Goal: Transaction & Acquisition: Subscribe to service/newsletter

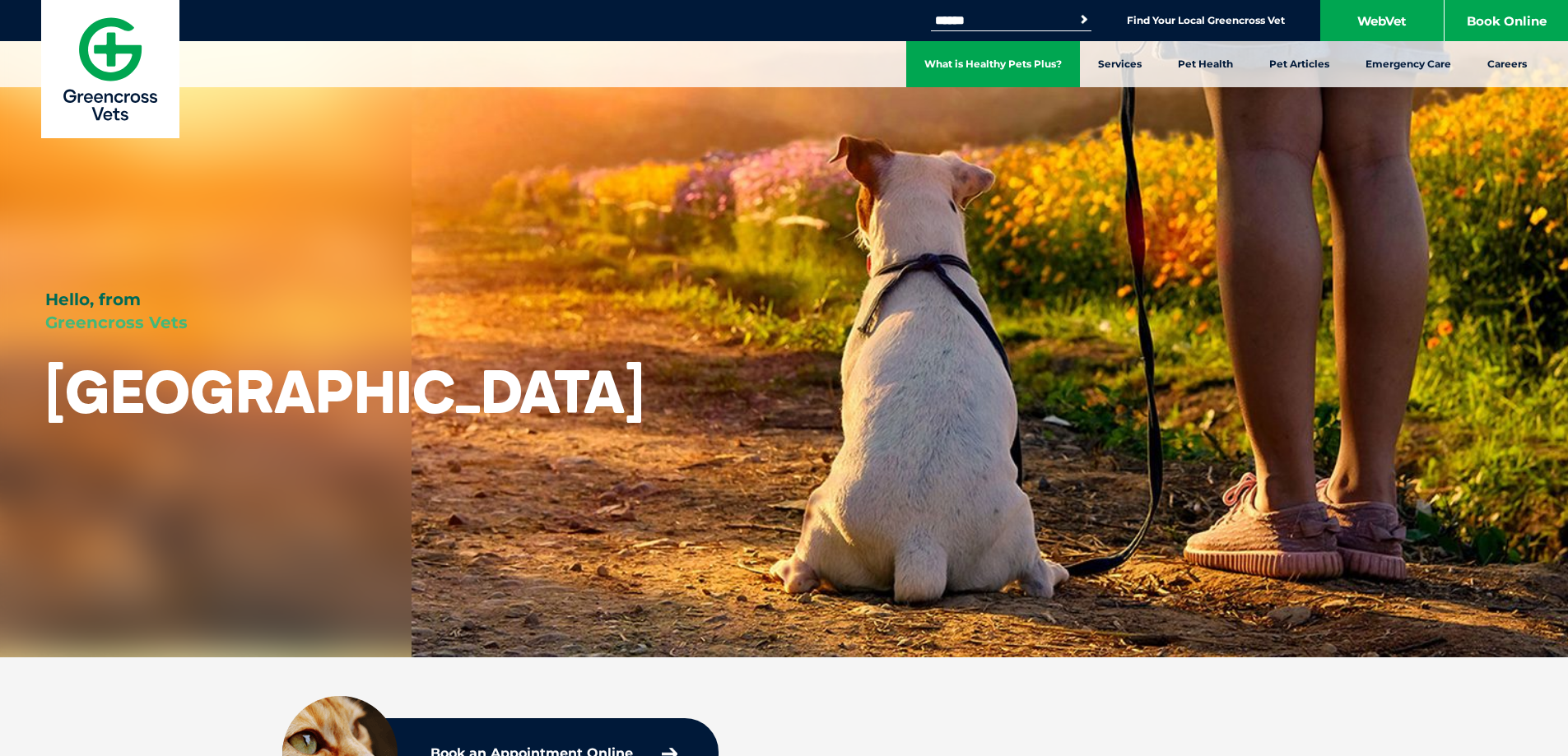
click at [1021, 62] on link "What is Healthy Pets Plus?" at bounding box center [993, 65] width 174 height 46
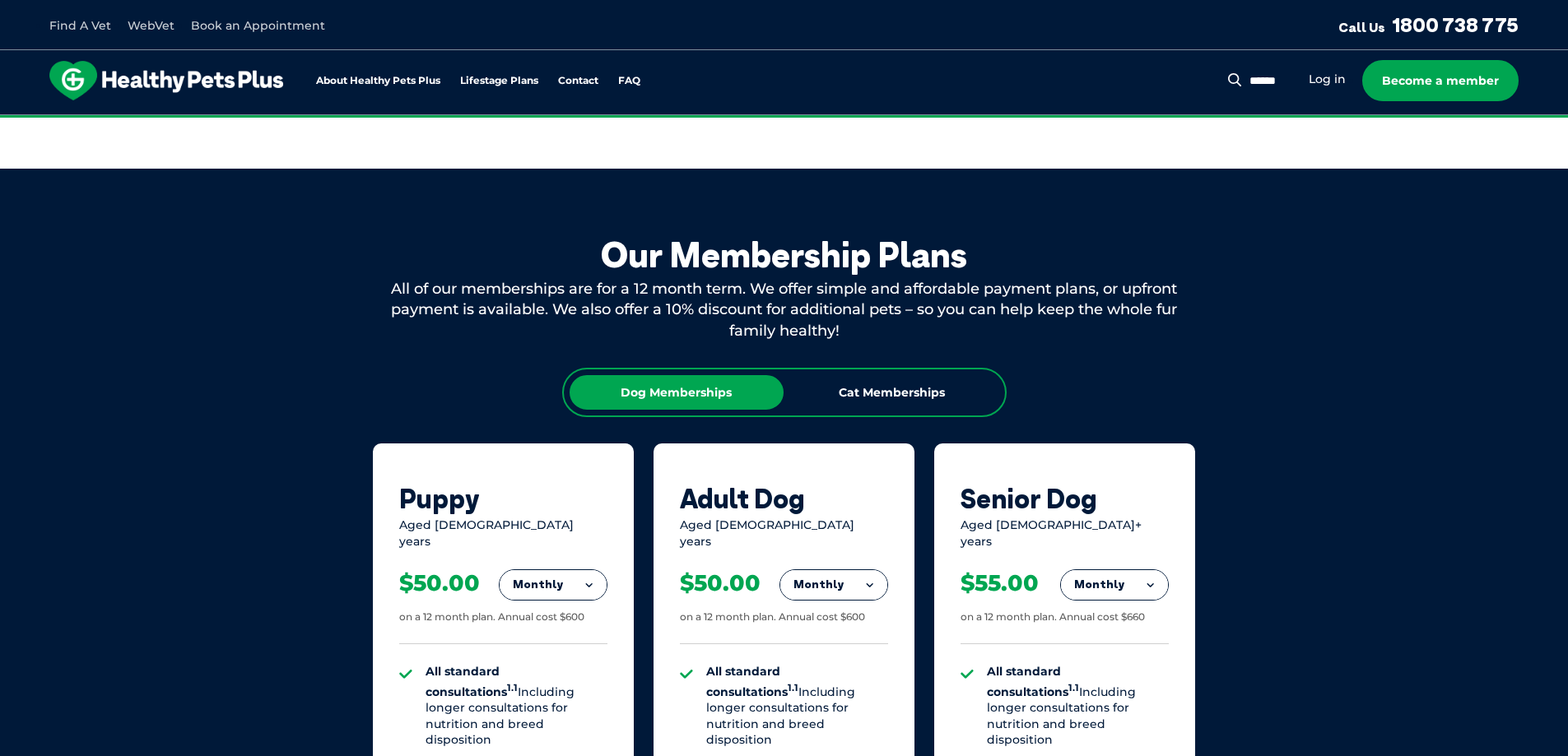
scroll to position [823, 0]
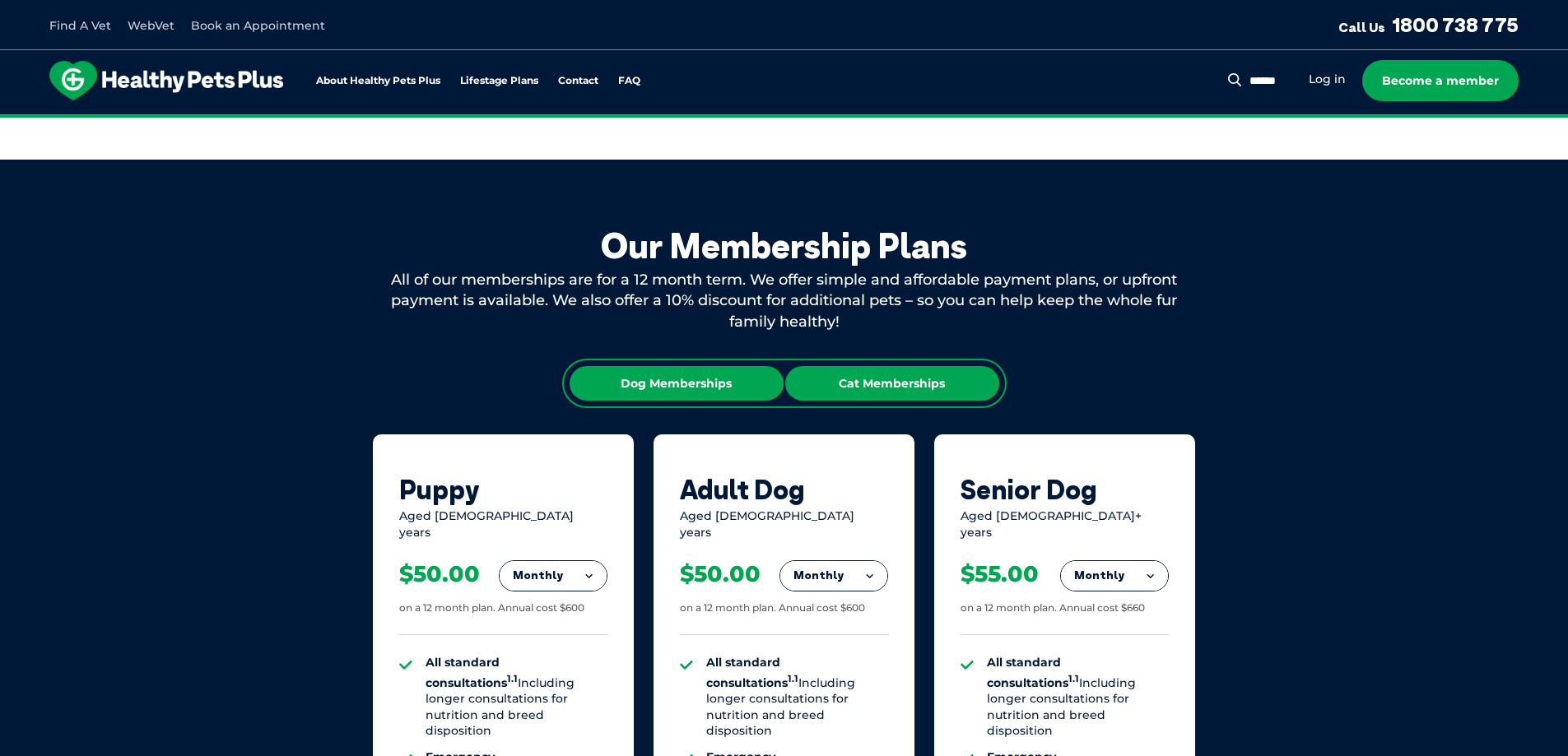
click at [893, 378] on div "Cat Memberships" at bounding box center [893, 384] width 214 height 35
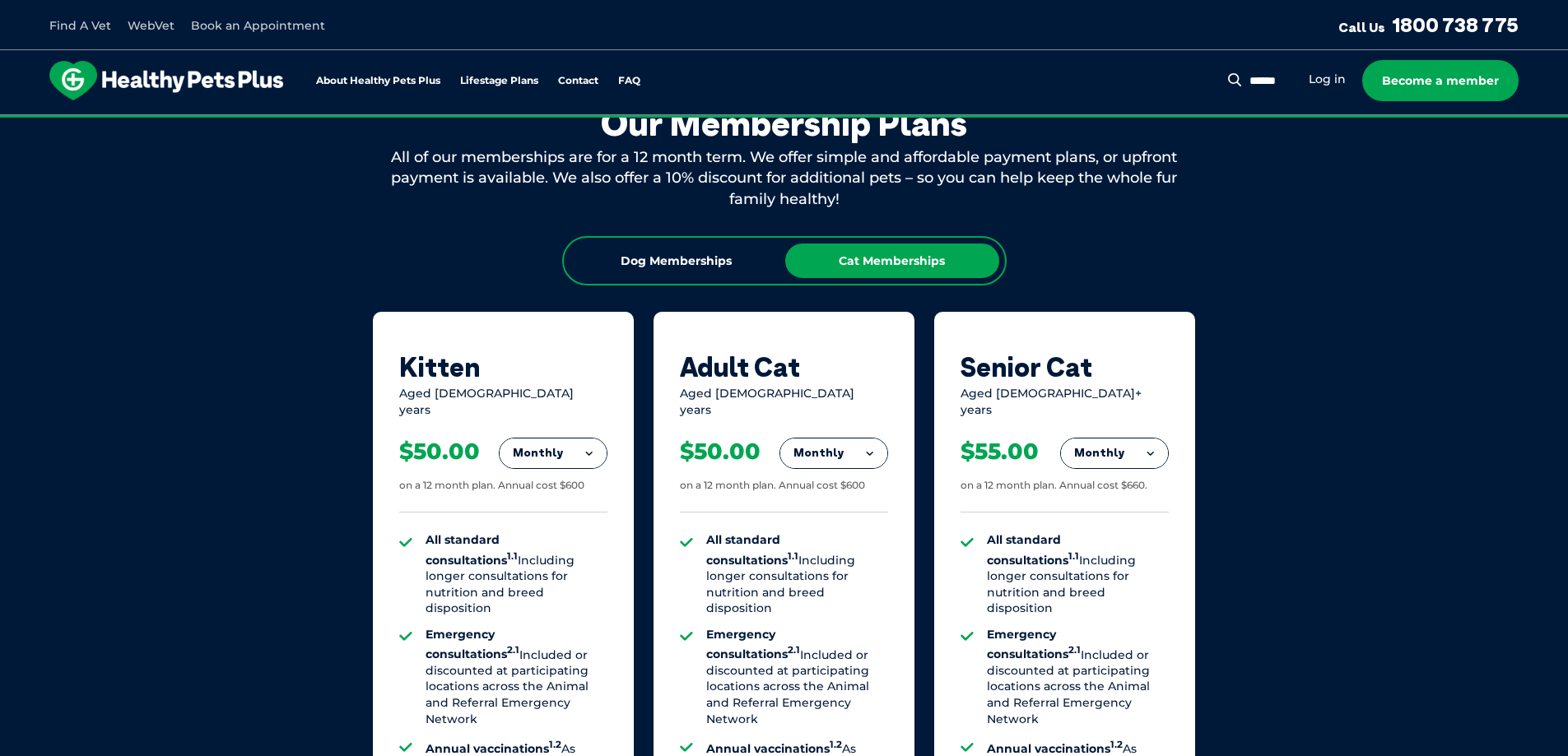
scroll to position [1069, 0]
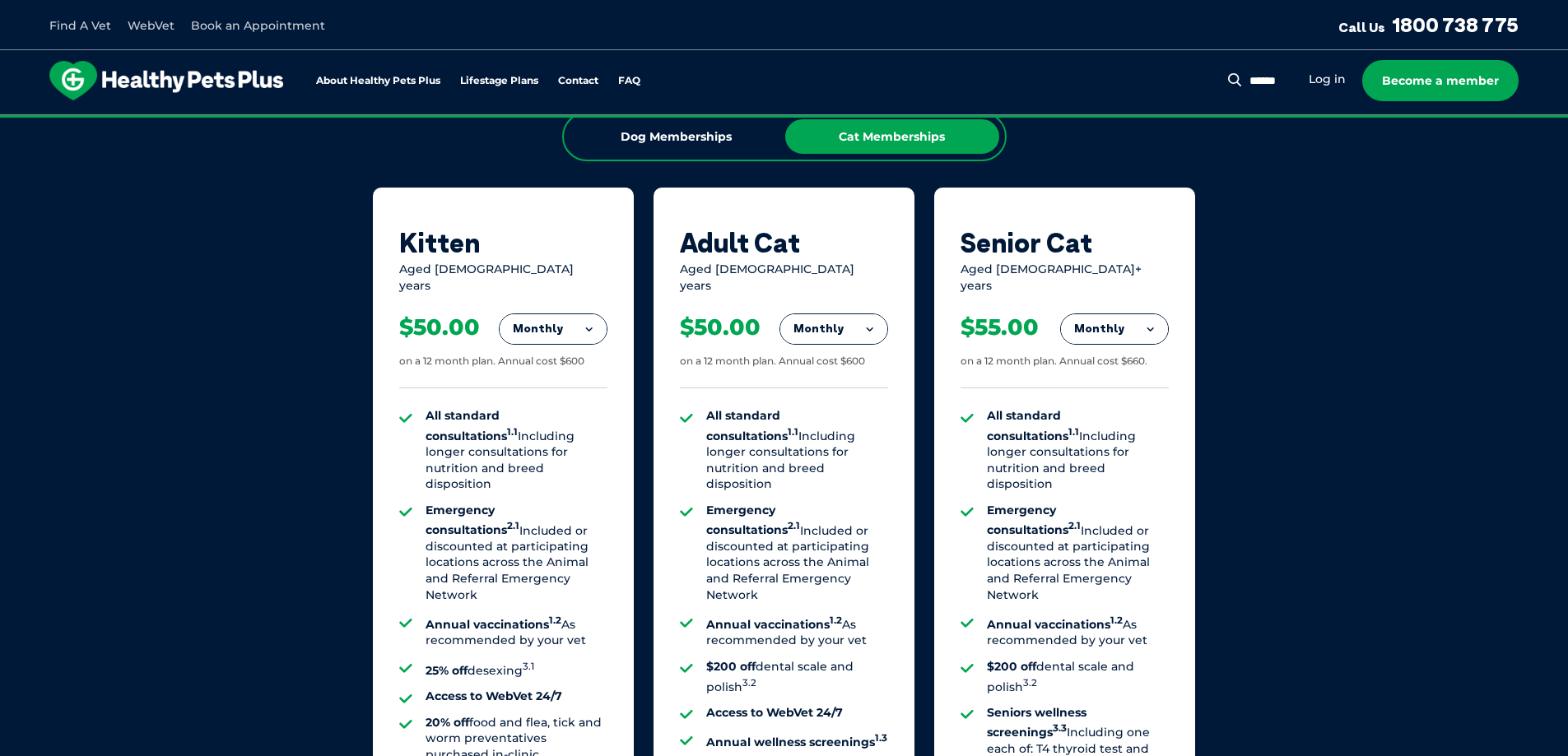
click at [869, 316] on button "Monthly" at bounding box center [834, 329] width 107 height 30
click at [826, 429] on li "Yearly" at bounding box center [834, 443] width 107 height 39
click at [868, 314] on button "Yearly" at bounding box center [834, 329] width 107 height 30
click at [868, 315] on button "Yearly" at bounding box center [834, 329] width 107 height 30
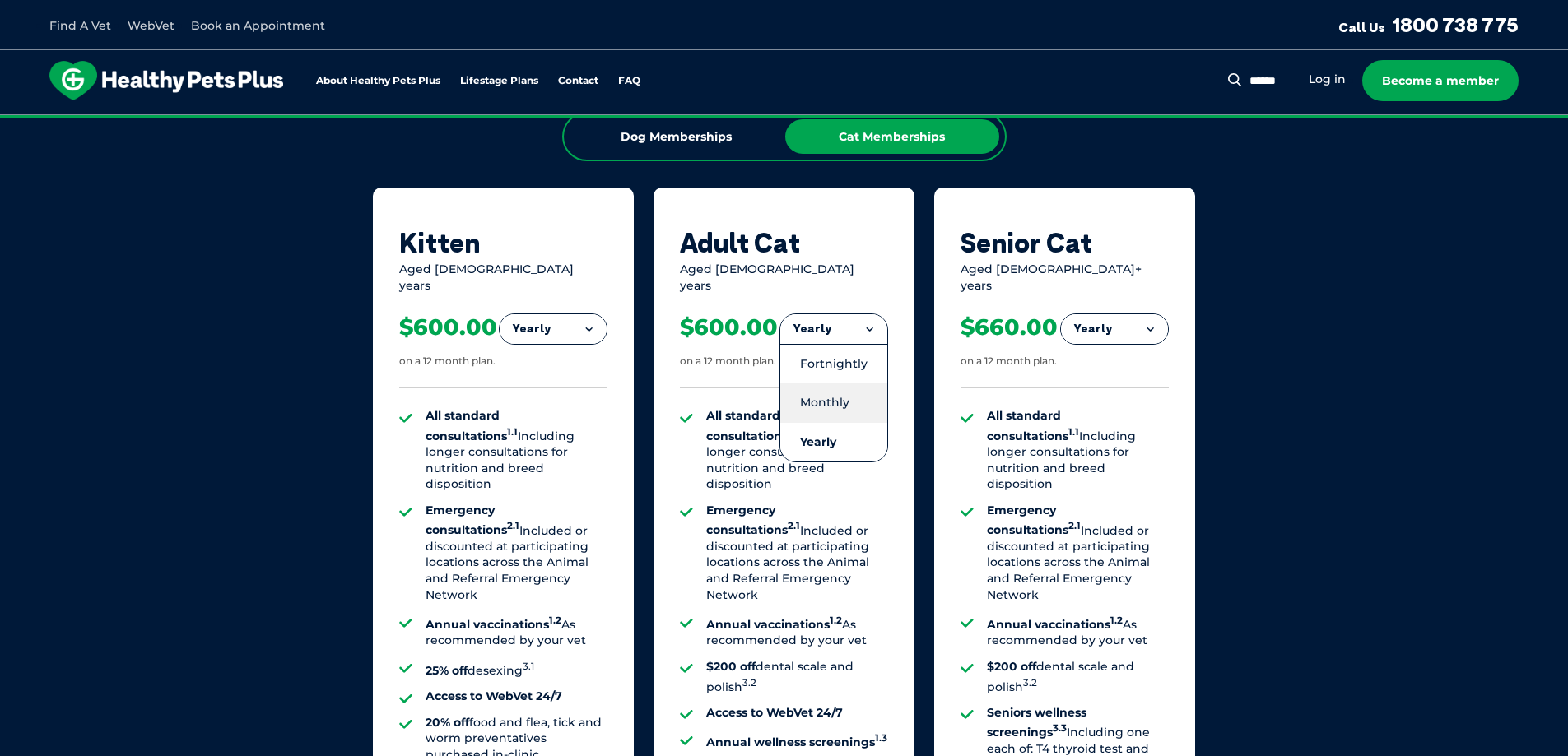
click at [823, 384] on li "Monthly" at bounding box center [834, 403] width 107 height 39
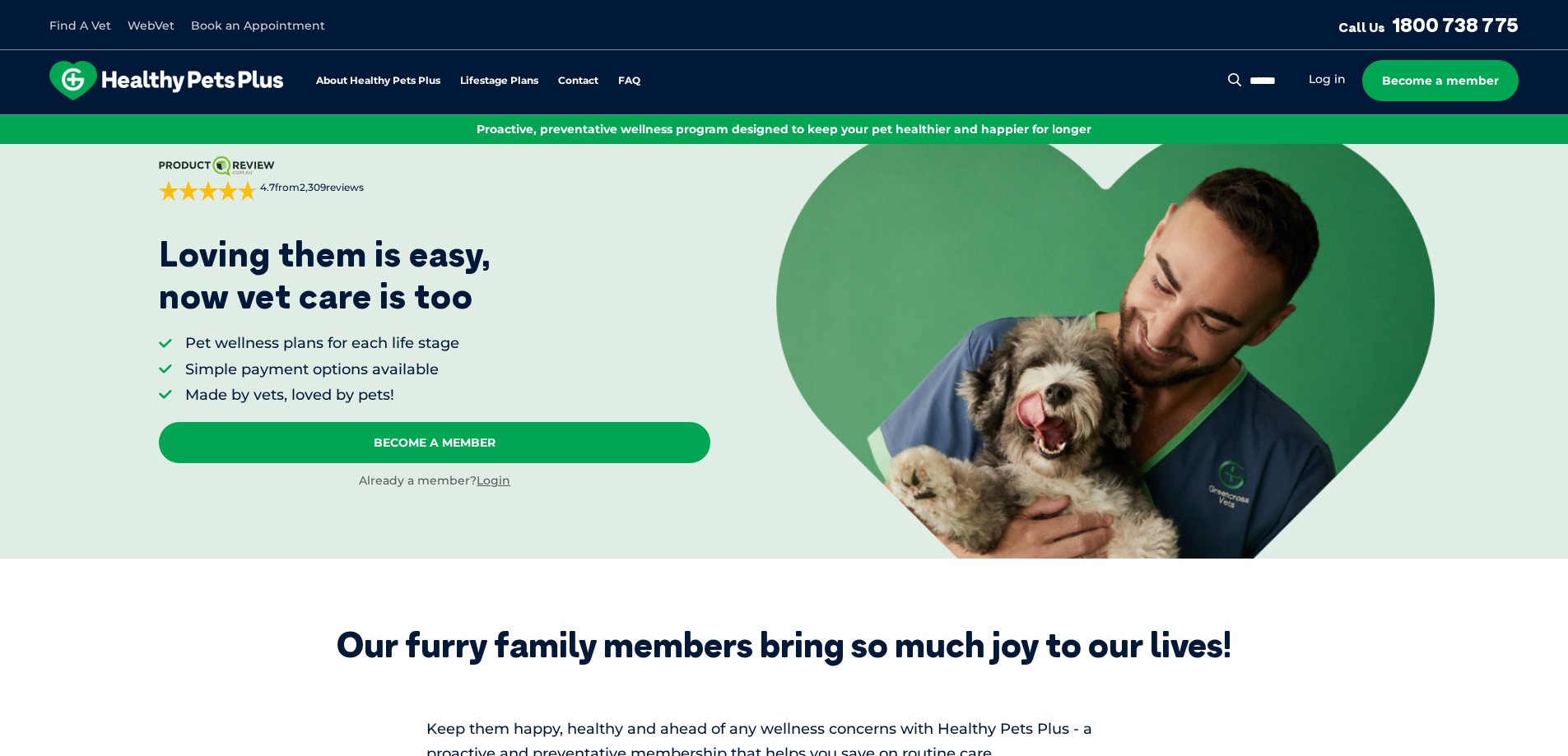
scroll to position [0, 0]
